Goal: Navigation & Orientation: Find specific page/section

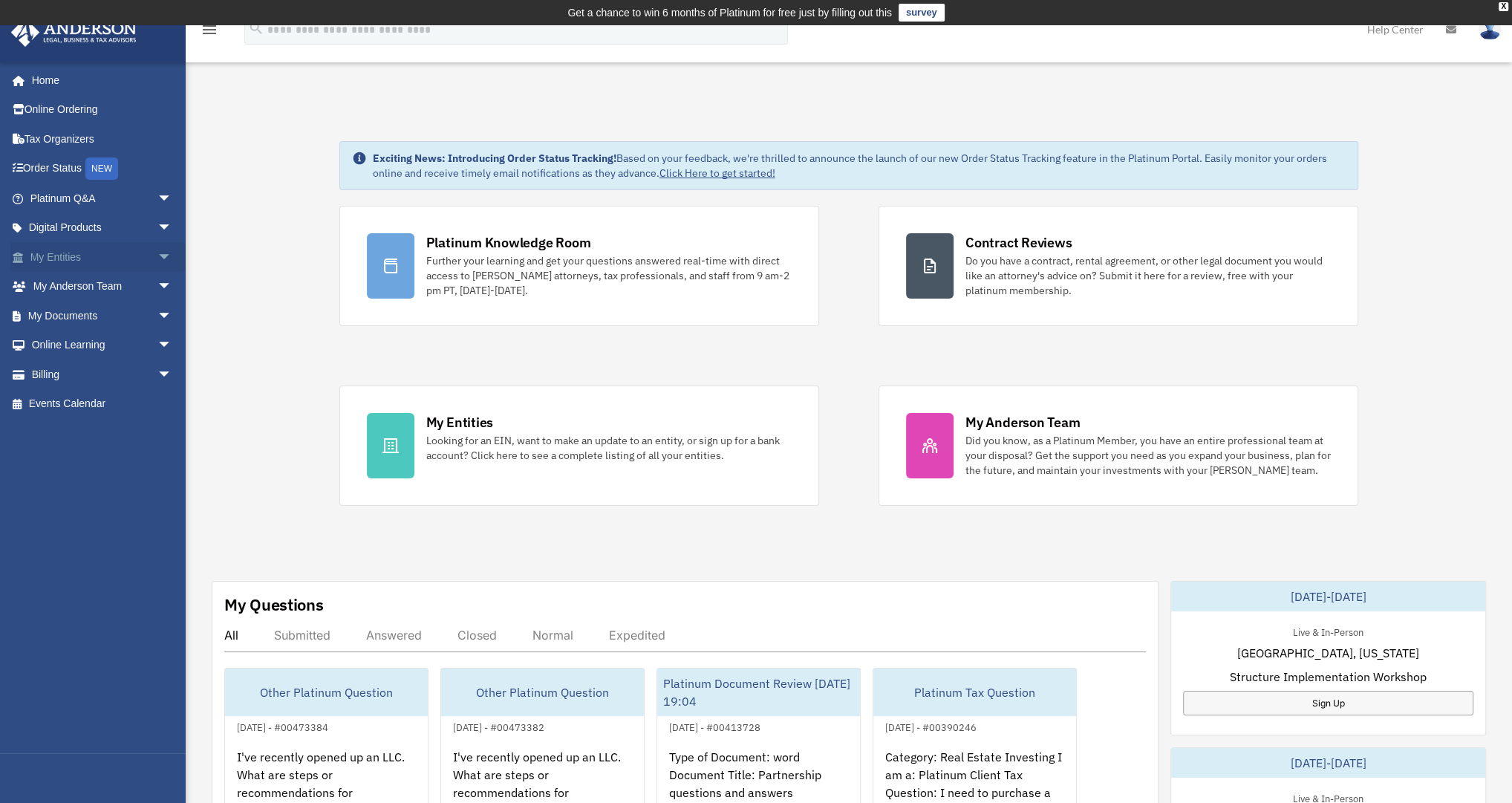
click at [72, 253] on link "My Entities arrow_drop_down" at bounding box center [103, 257] width 184 height 30
click at [157, 254] on span "arrow_drop_down" at bounding box center [172, 257] width 30 height 31
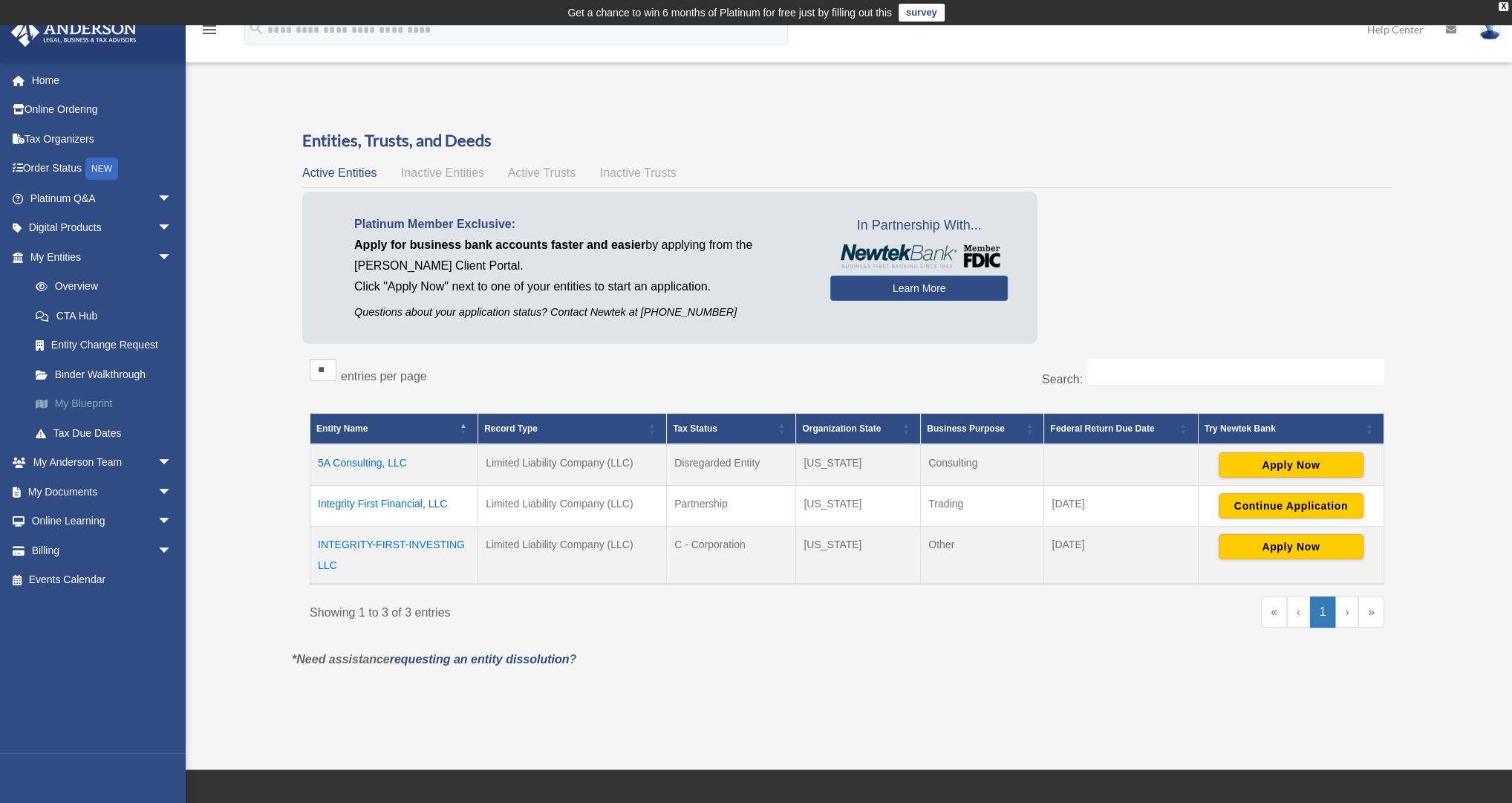
click at [75, 402] on link "My Blueprint" at bounding box center [108, 404] width 174 height 30
